Goal: Task Accomplishment & Management: Complete application form

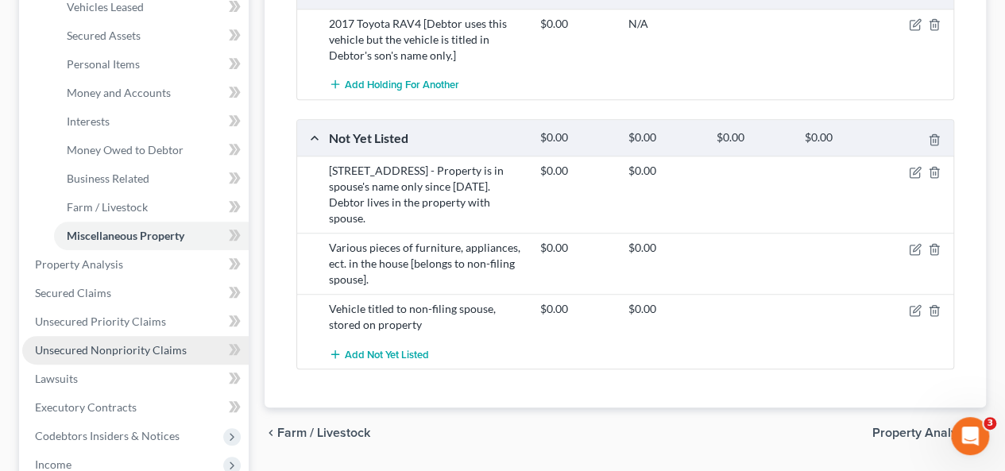
scroll to position [397, 0]
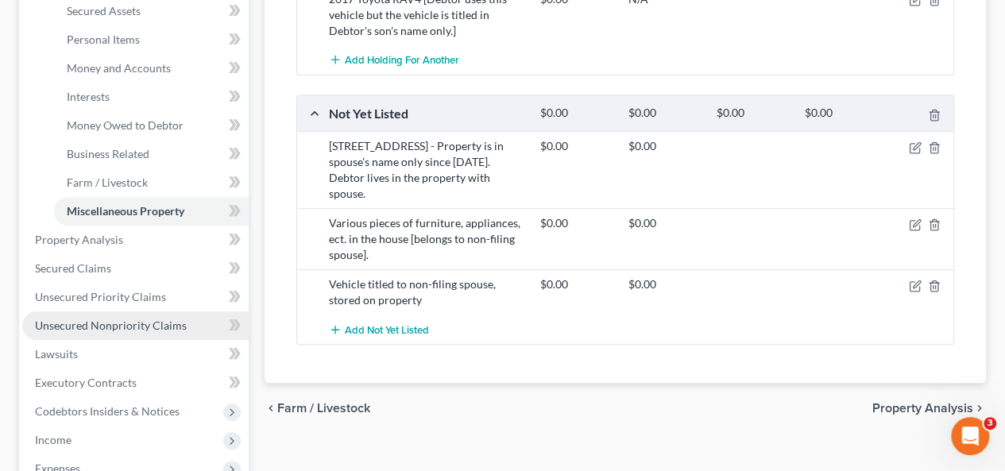
click at [142, 319] on span "Unsecured Nonpriority Claims" at bounding box center [111, 326] width 152 height 14
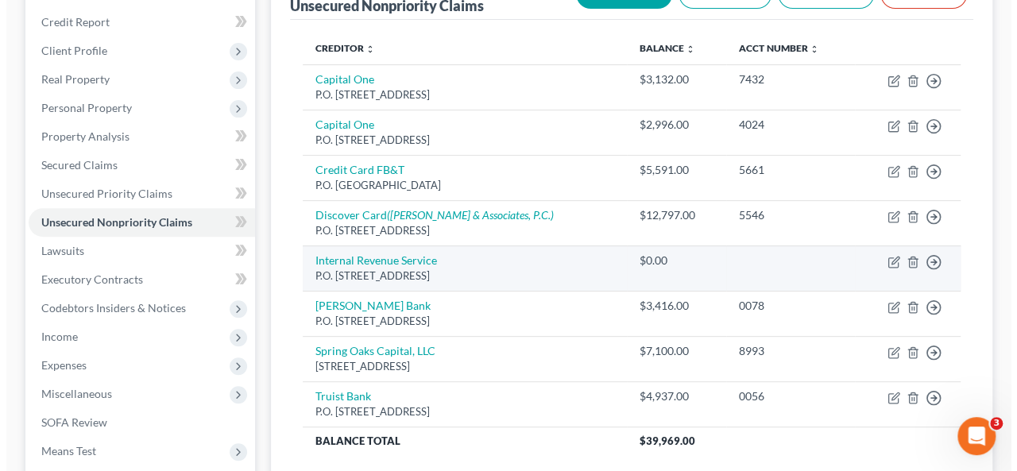
scroll to position [238, 0]
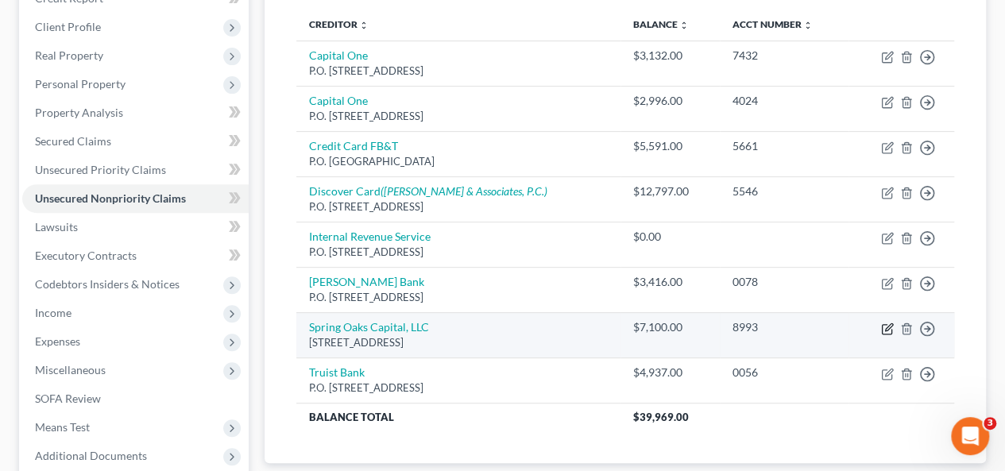
click at [884, 323] on icon "button" at bounding box center [887, 329] width 13 height 13
select select "48"
select select "1"
select select "0"
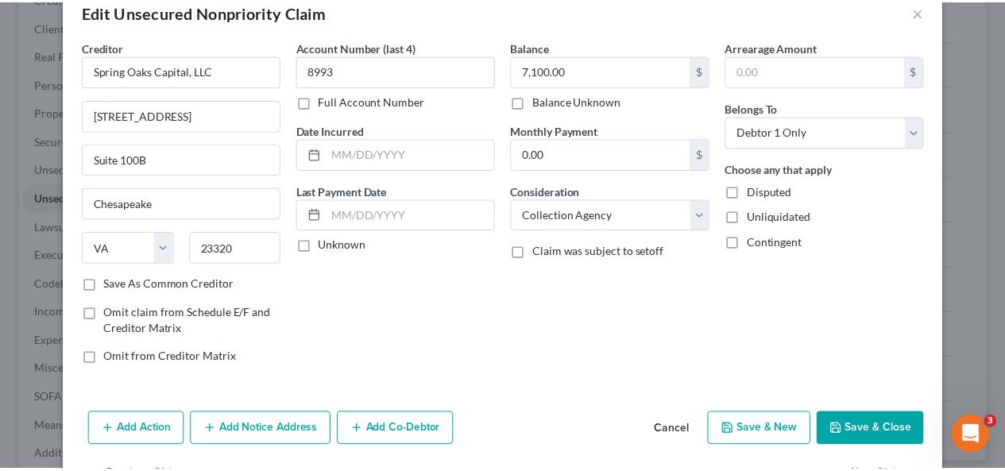
scroll to position [0, 0]
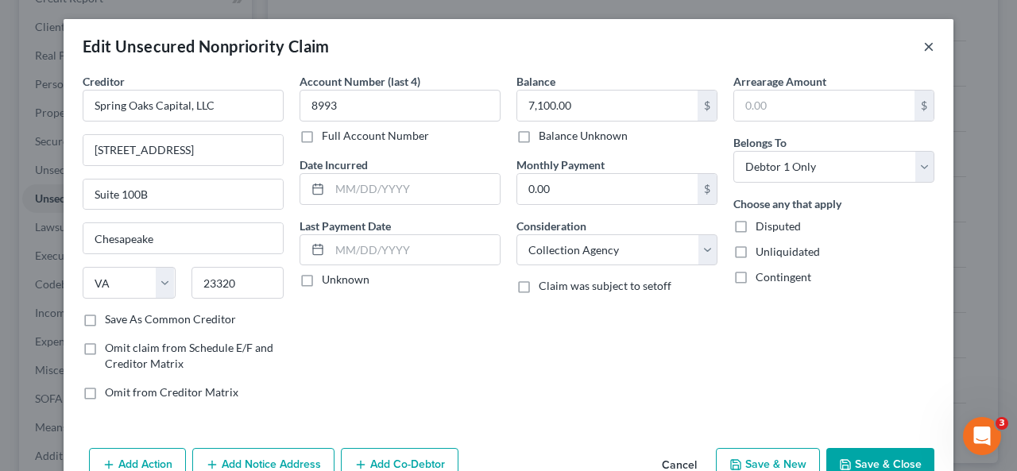
click at [923, 44] on button "×" at bounding box center [928, 46] width 11 height 19
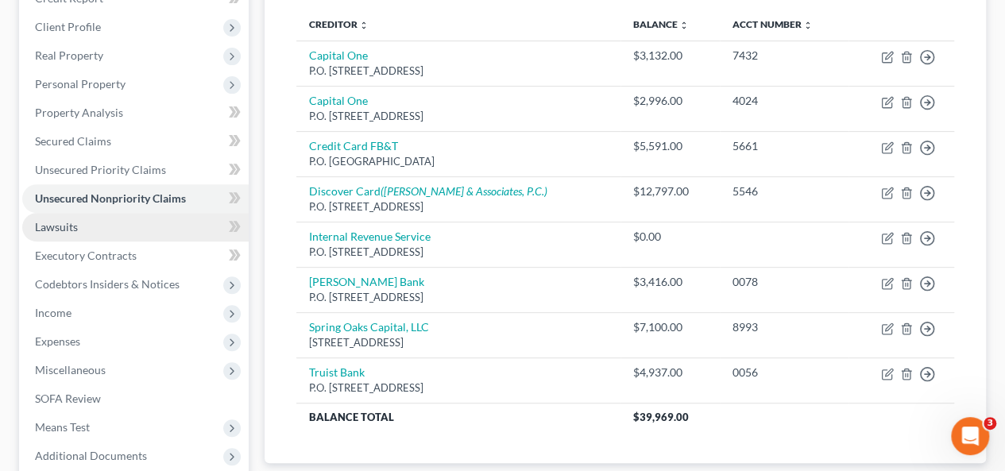
click at [88, 213] on link "Lawsuits" at bounding box center [135, 227] width 226 height 29
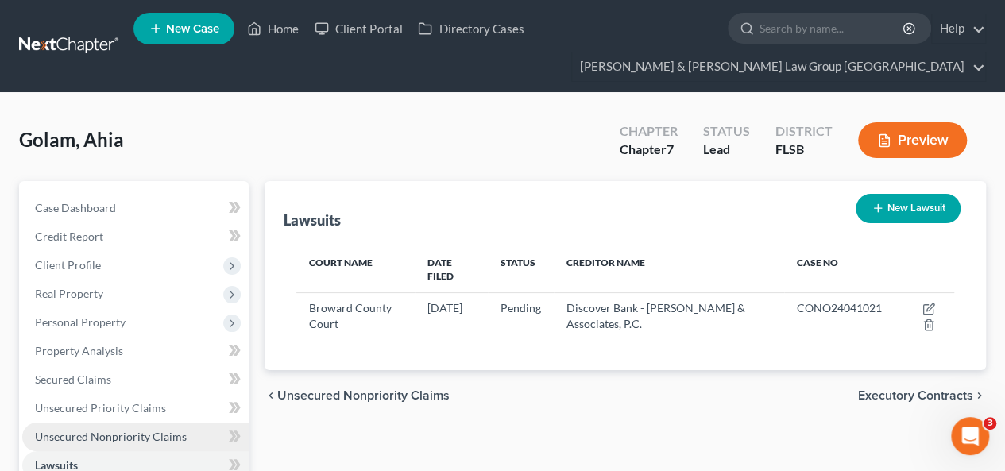
click at [116, 430] on span "Unsecured Nonpriority Claims" at bounding box center [111, 437] width 152 height 14
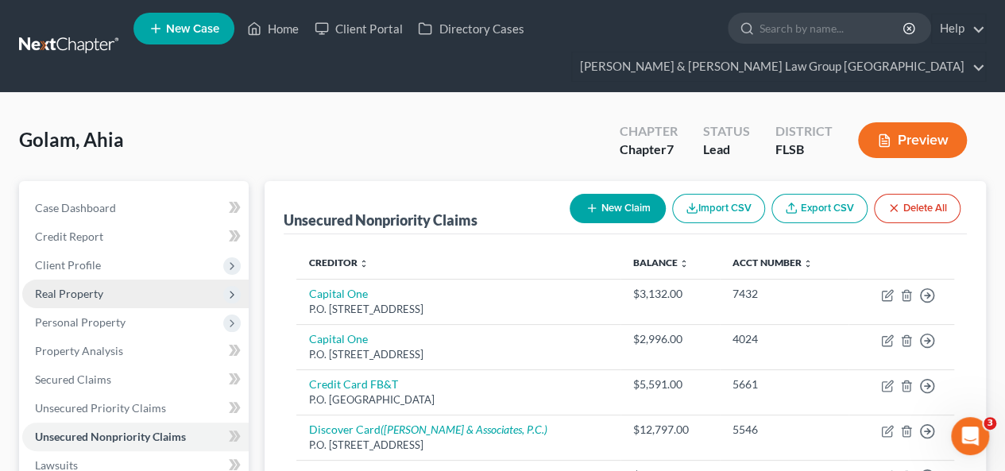
drag, startPoint x: 84, startPoint y: 238, endPoint x: 87, endPoint y: 250, distance: 12.3
click at [84, 258] on span "Client Profile" at bounding box center [68, 265] width 66 height 14
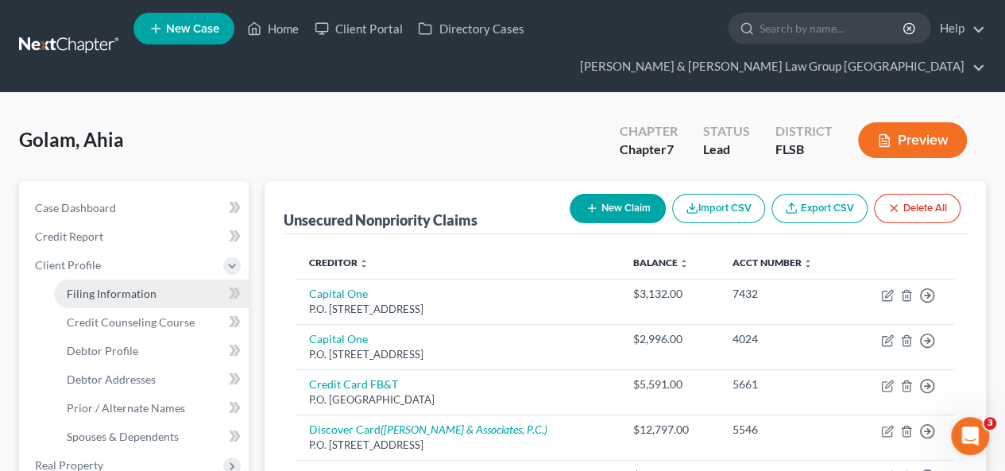
click at [91, 280] on link "Filing Information" at bounding box center [151, 294] width 195 height 29
select select "1"
select select "0"
select select "9"
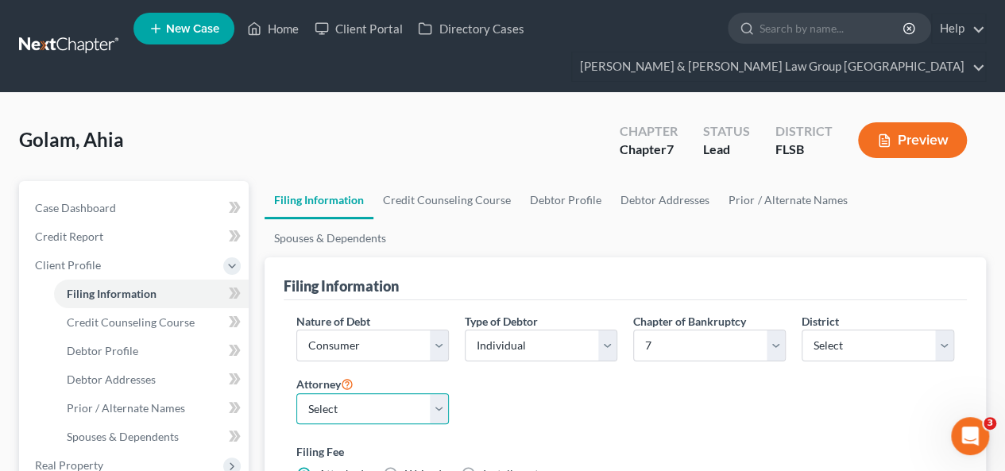
click at [434, 393] on select "Select [PERSON_NAME] - FLSB [PERSON_NAME] - FLSB [PERSON_NAME] [PERSON_NAME] - …" at bounding box center [372, 409] width 153 height 32
select select "0"
click at [296, 393] on select "Select [PERSON_NAME] - FLSB [PERSON_NAME] - FLSB [PERSON_NAME] [PERSON_NAME] - …" at bounding box center [372, 409] width 153 height 32
click at [409, 181] on link "Credit Counseling Course" at bounding box center [446, 200] width 147 height 38
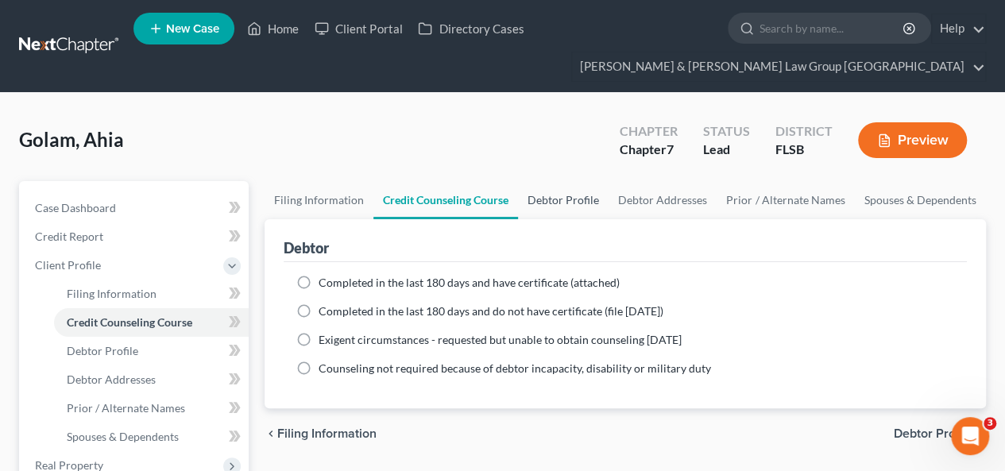
click at [577, 181] on link "Debtor Profile" at bounding box center [563, 200] width 91 height 38
select select "1"
select select "3"
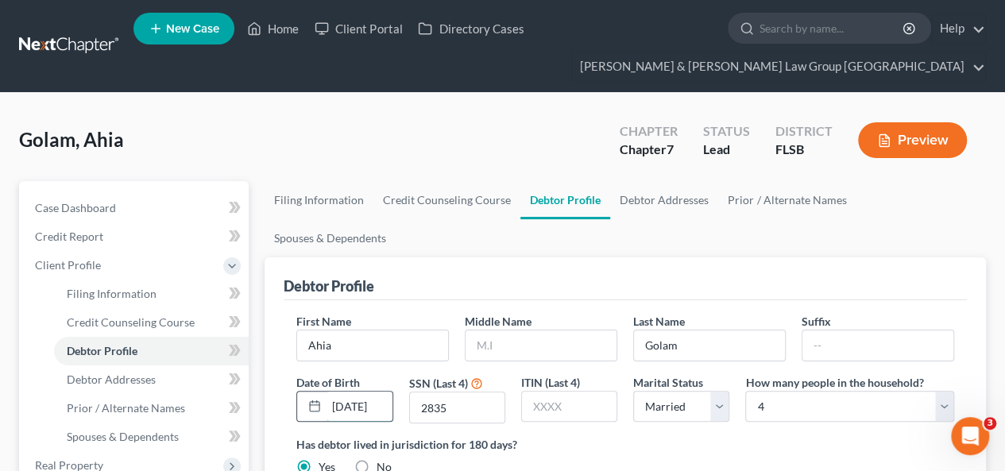
scroll to position [0, 10]
drag, startPoint x: 345, startPoint y: 345, endPoint x: 392, endPoint y: 345, distance: 46.9
click at [392, 392] on input "[DATE]" at bounding box center [359, 407] width 65 height 30
click at [593, 436] on label "Has debtor lived in jurisdiction for 180 days?" at bounding box center [625, 444] width 658 height 17
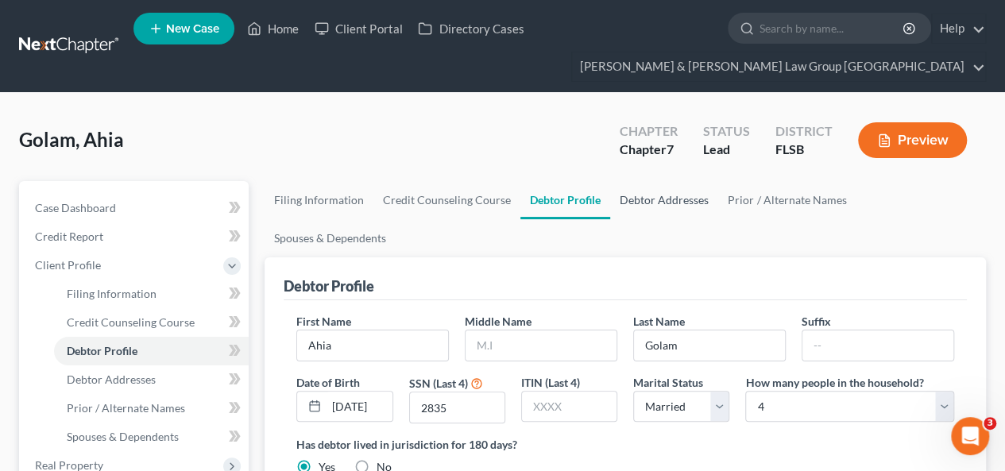
drag, startPoint x: 663, startPoint y: 177, endPoint x: 655, endPoint y: 180, distance: 8.3
click at [663, 181] on link "Debtor Addresses" at bounding box center [664, 200] width 108 height 38
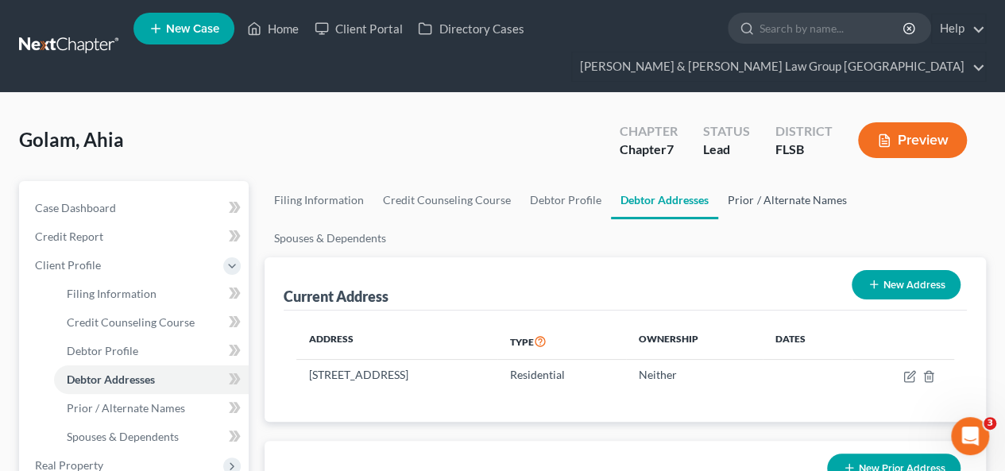
click at [769, 181] on link "Prior / Alternate Names" at bounding box center [786, 200] width 137 height 38
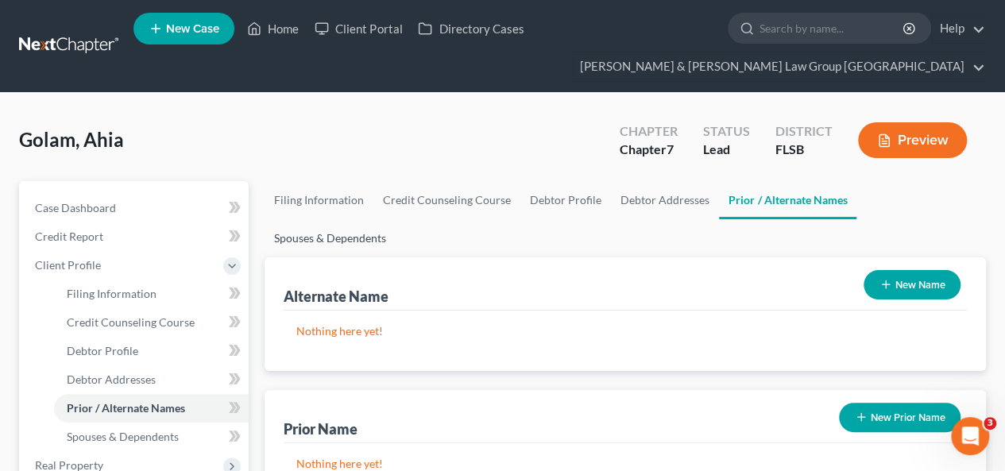
click at [396, 219] on link "Spouses & Dependents" at bounding box center [330, 238] width 131 height 38
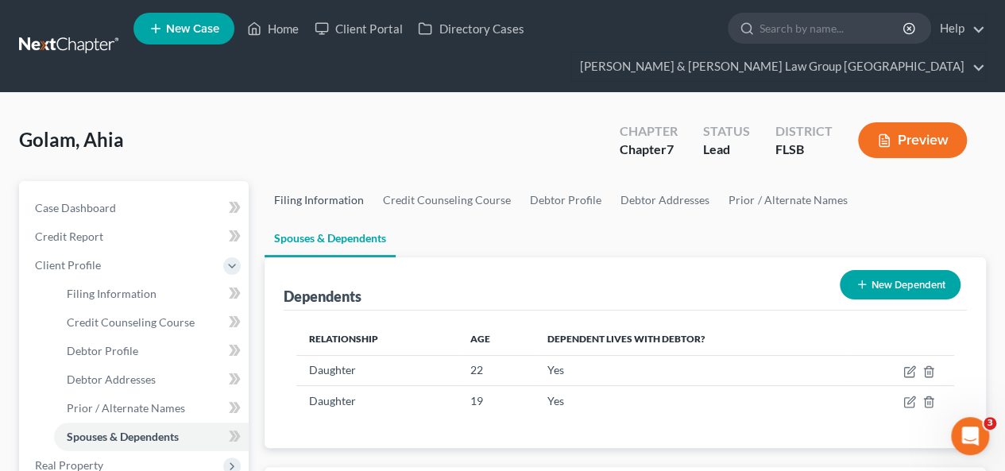
click at [287, 181] on link "Filing Information" at bounding box center [319, 200] width 109 height 38
select select "1"
select select "0"
select select "17"
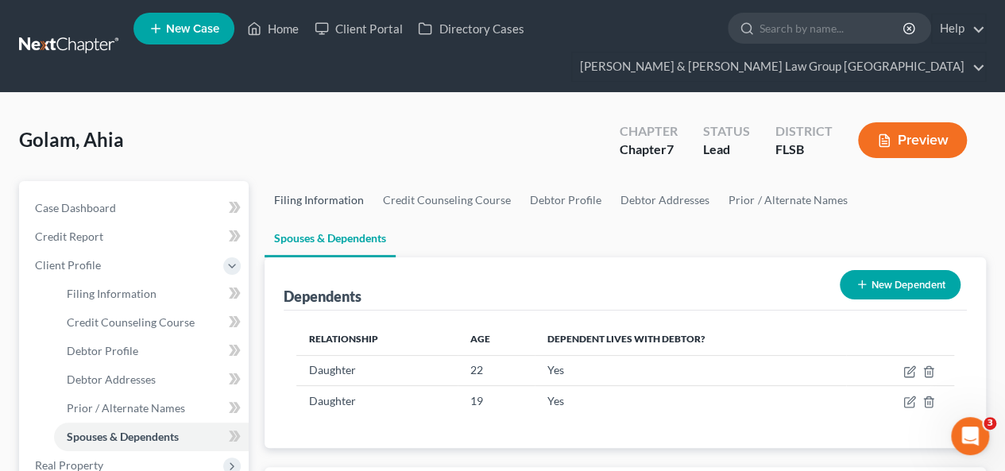
select select "0"
select select "9"
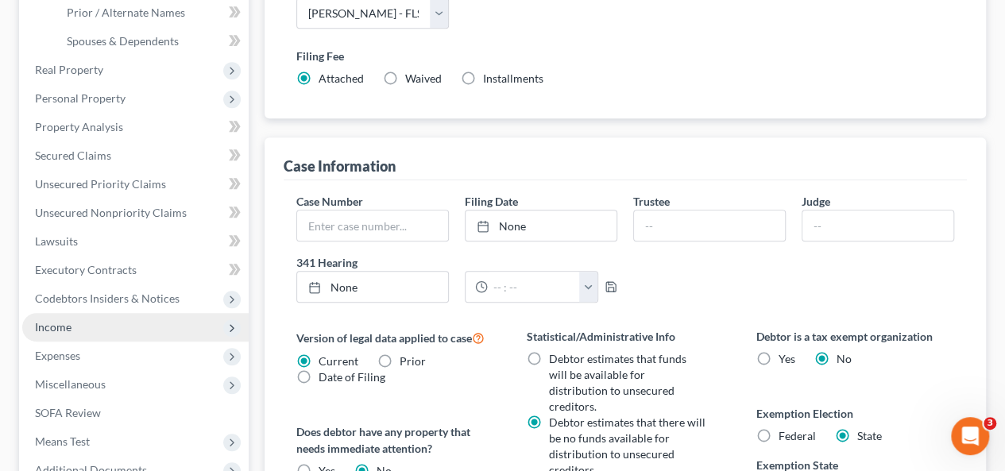
scroll to position [397, 0]
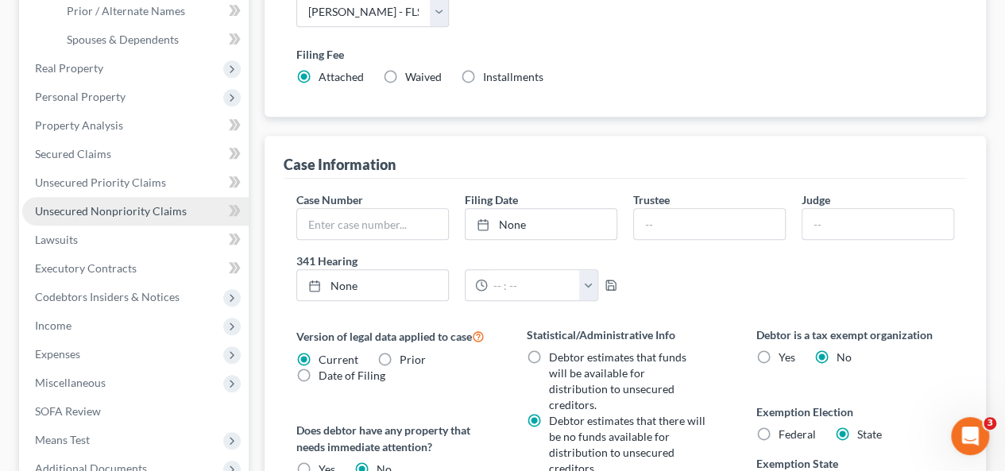
drag, startPoint x: 126, startPoint y: 180, endPoint x: 102, endPoint y: 195, distance: 27.8
click at [125, 204] on span "Unsecured Nonpriority Claims" at bounding box center [111, 211] width 152 height 14
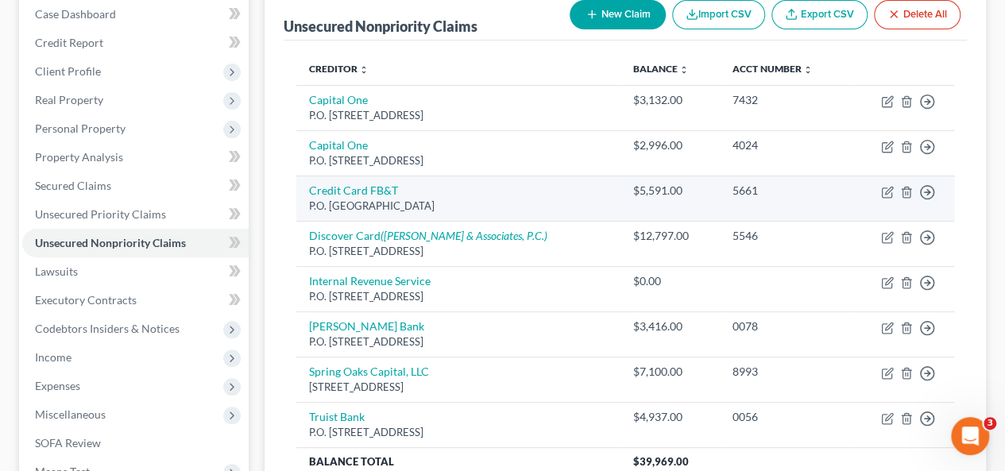
scroll to position [159, 0]
